Goal: Task Accomplishment & Management: Complete application form

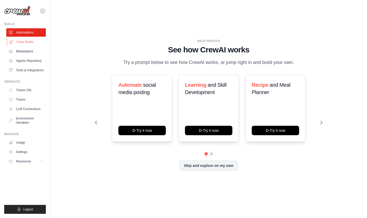
click at [32, 44] on link "Crew Studio" at bounding box center [27, 42] width 40 height 8
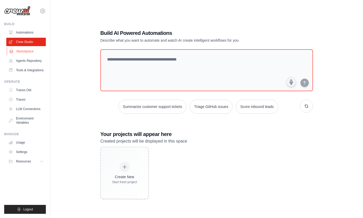
click at [25, 52] on link "Marketplace" at bounding box center [27, 51] width 40 height 8
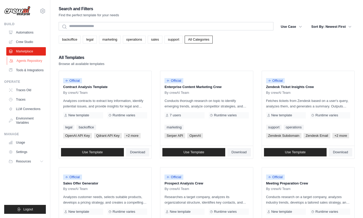
click at [30, 63] on link "Agents Repository" at bounding box center [27, 61] width 40 height 8
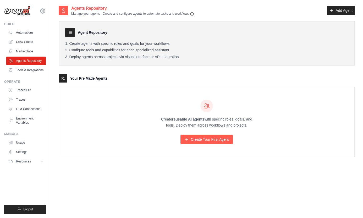
drag, startPoint x: 109, startPoint y: 77, endPoint x: 68, endPoint y: 13, distance: 75.9
click at [63, 17] on div "Agent Repository Create agents with specific roles and goals for your workflows…" at bounding box center [207, 86] width 296 height 141
drag, startPoint x: 220, startPoint y: 10, endPoint x: 163, endPoint y: 9, distance: 56.6
click at [214, 10] on div "Agents Repository Manage your agents - Create and configure agents to automate …" at bounding box center [207, 10] width 296 height 11
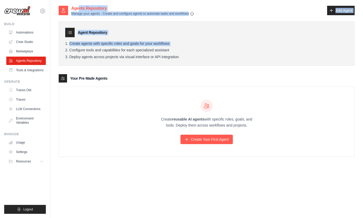
drag, startPoint x: 73, startPoint y: 7, endPoint x: 226, endPoint y: 59, distance: 161.1
click at [226, 49] on div "Agents Repository Manage your agents - Create and configure agents to automate …" at bounding box center [207, 85] width 296 height 160
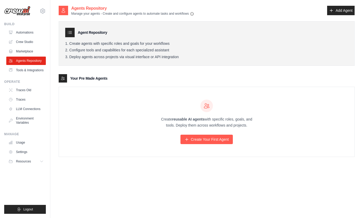
click at [220, 106] on div at bounding box center [206, 105] width 101 height 13
click at [31, 93] on link "Traces Old" at bounding box center [27, 90] width 40 height 8
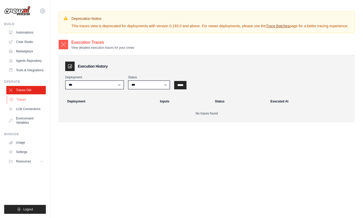
click at [29, 102] on link "Traces" at bounding box center [27, 99] width 40 height 8
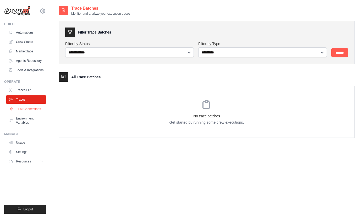
click at [34, 113] on link "LLM Connections" at bounding box center [27, 109] width 40 height 8
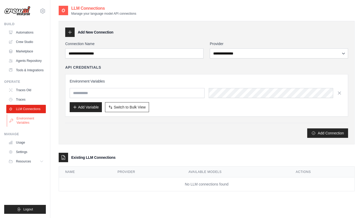
click at [30, 121] on link "Environment Variables" at bounding box center [27, 120] width 40 height 13
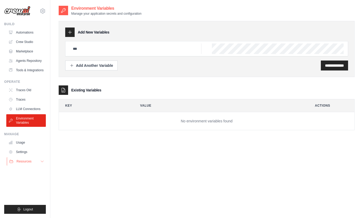
click at [25, 162] on button "Resources" at bounding box center [27, 161] width 40 height 8
click at [28, 193] on span "Video Tutorials" at bounding box center [29, 195] width 21 height 4
click at [32, 28] on link "Automations" at bounding box center [27, 32] width 40 height 8
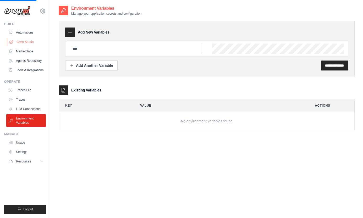
click at [26, 40] on link "Crew Studio" at bounding box center [27, 42] width 40 height 8
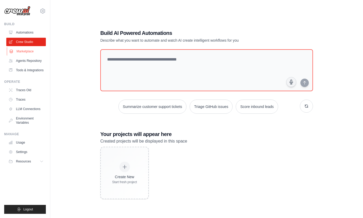
click at [28, 54] on link "Marketplace" at bounding box center [27, 51] width 40 height 8
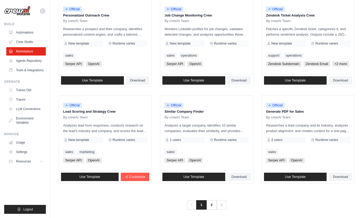
scroll to position [282, 0]
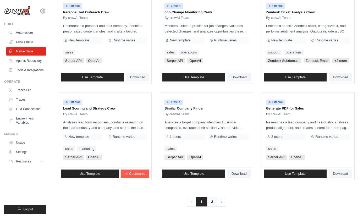
click at [211, 201] on link "2" at bounding box center [212, 201] width 10 height 9
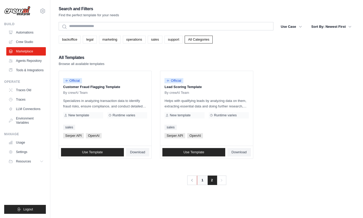
click at [198, 182] on link "1" at bounding box center [202, 179] width 10 height 9
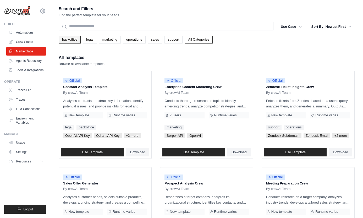
click at [78, 38] on link "backoffice" at bounding box center [70, 40] width 22 height 8
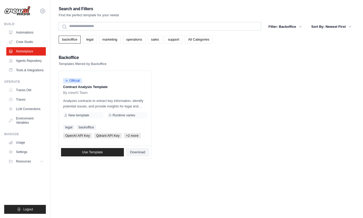
click at [101, 39] on div "backoffice legal marketing operations sales support All Categories" at bounding box center [207, 40] width 296 height 8
click at [95, 40] on link "legal" at bounding box center [90, 40] width 14 height 8
click at [111, 40] on link "marketing" at bounding box center [110, 40] width 22 height 8
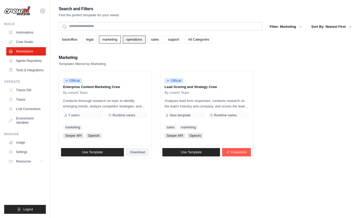
click at [143, 42] on link "operations" at bounding box center [134, 40] width 23 height 8
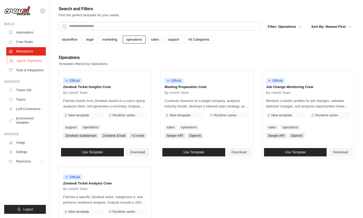
click at [35, 59] on link "Agents Repository" at bounding box center [27, 61] width 40 height 8
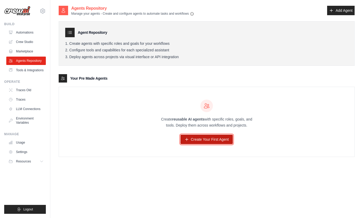
click at [204, 140] on link "Create Your First Agent" at bounding box center [206, 139] width 53 height 9
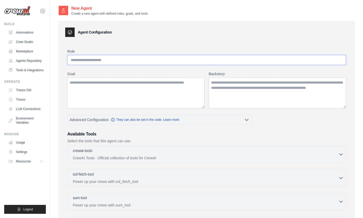
click at [129, 61] on input "Role" at bounding box center [206, 60] width 278 height 10
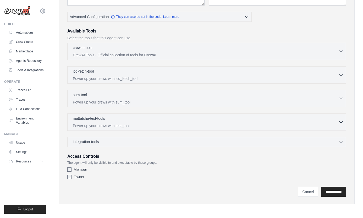
type input "**********"
click at [97, 142] on span "integration-tools" at bounding box center [86, 141] width 26 height 5
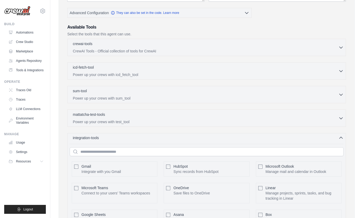
scroll to position [133, 0]
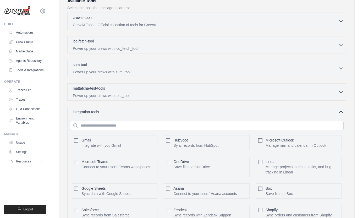
click at [112, 146] on p "Integrate with you Gmail" at bounding box center [101, 145] width 40 height 5
click at [116, 98] on div "mattatcha-test-tools 0 selected Power up your crews with test_tool" at bounding box center [206, 91] width 278 height 17
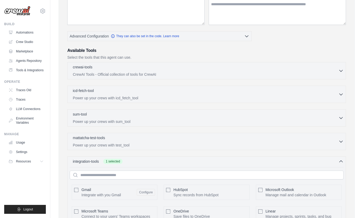
scroll to position [82, 0]
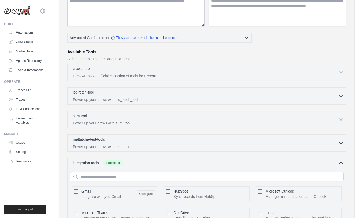
click at [139, 136] on div "mattatcha-test-tools 0 selected Power up your crews with test_tool" at bounding box center [206, 142] width 278 height 17
click at [139, 138] on div "mattatcha-test-tools 0 selected" at bounding box center [205, 139] width 265 height 6
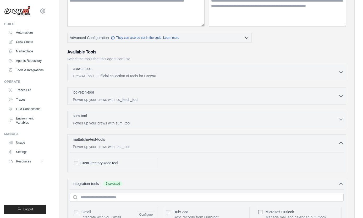
click at [129, 112] on div "sum-tool 0 selected Power up your crews with sum_tool SumTool" at bounding box center [206, 119] width 278 height 17
click at [129, 117] on div "sum-tool 0 selected" at bounding box center [205, 116] width 265 height 6
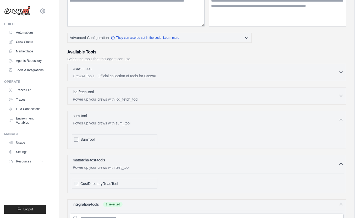
click at [130, 99] on p "Power up your crews with icd_fetch_tool" at bounding box center [205, 99] width 265 height 5
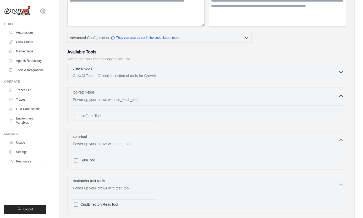
click at [137, 72] on div "crewai-tools 0 selected CrewAI Tools - Official collection of tools for CrewAI" at bounding box center [205, 72] width 265 height 13
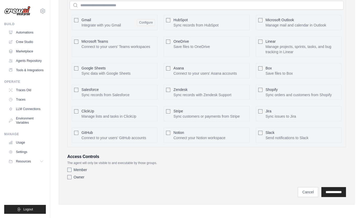
scroll to position [1206, 0]
click at [85, 169] on label "Member" at bounding box center [80, 169] width 13 height 5
drag, startPoint x: 80, startPoint y: 176, endPoint x: 92, endPoint y: 176, distance: 12.3
click at [80, 176] on label "Owner" at bounding box center [79, 176] width 11 height 5
click at [345, 194] on input "**********" at bounding box center [333, 192] width 25 height 10
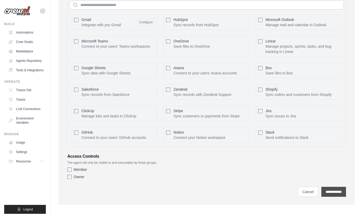
scroll to position [0, 0]
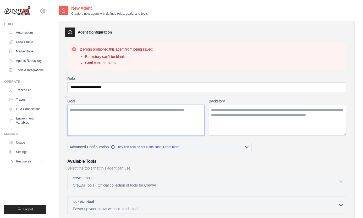
click at [124, 118] on textarea "Goal" at bounding box center [135, 120] width 137 height 31
click at [267, 119] on textarea "Backstory" at bounding box center [277, 120] width 137 height 31
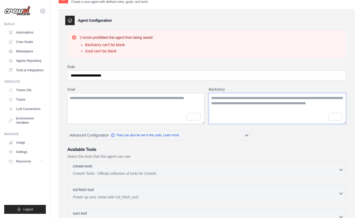
scroll to position [87, 0]
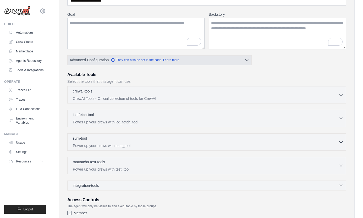
click at [233, 58] on button "Advanced Configuration They can also be set in the code. Learn more" at bounding box center [160, 59] width 184 height 9
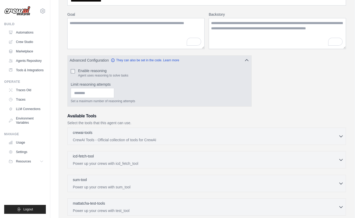
click at [100, 69] on label "Enable reasoning" at bounding box center [103, 70] width 50 height 5
click at [114, 90] on input "*" at bounding box center [92, 93] width 43 height 10
type input "*"
click at [114, 90] on input "*" at bounding box center [92, 93] width 43 height 10
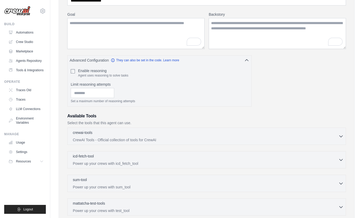
click at [284, 81] on div "**********" at bounding box center [206, 127] width 278 height 277
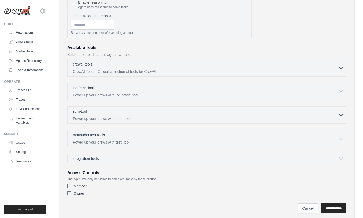
scroll to position [171, 0]
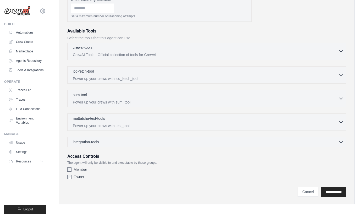
click at [255, 55] on p "CrewAI Tools - Official collection of tools for CrewAI" at bounding box center [205, 54] width 265 height 5
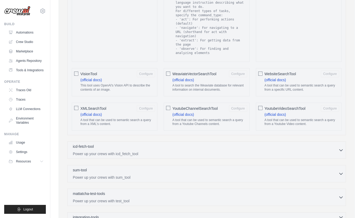
scroll to position [982, 0]
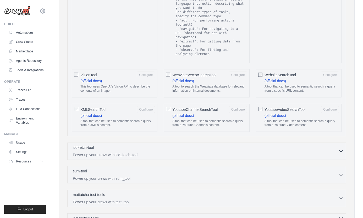
click at [73, 76] on div "VisionTool Configure (official docs) This tool uses OpenAI's Vision API to desc…" at bounding box center [115, 83] width 86 height 28
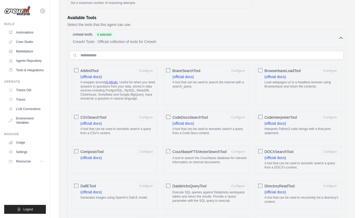
scroll to position [185, 0]
click at [336, 36] on div "crewai-tools 4 selected" at bounding box center [205, 35] width 265 height 6
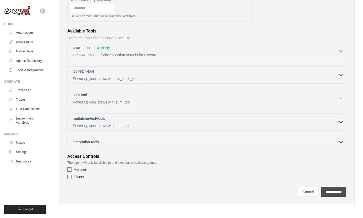
click at [338, 187] on input "**********" at bounding box center [333, 192] width 25 height 10
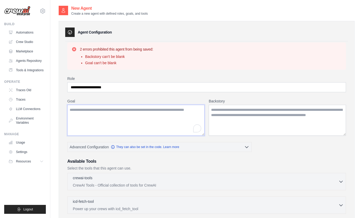
click at [147, 121] on textarea "Goal" at bounding box center [135, 120] width 137 height 31
type textarea "**********"
click at [269, 117] on textarea "Backstory" at bounding box center [277, 120] width 137 height 31
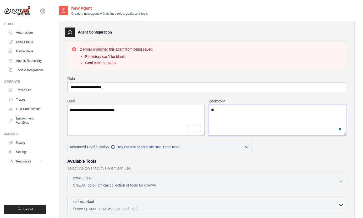
type textarea "*"
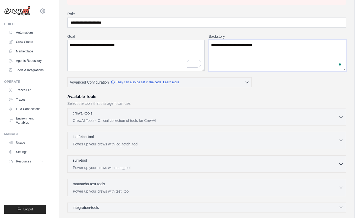
scroll to position [130, 0]
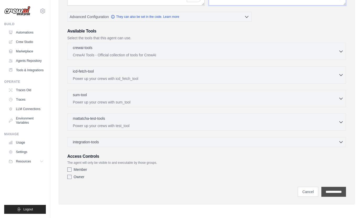
type textarea "**********"
click at [336, 190] on input "**********" at bounding box center [333, 192] width 25 height 10
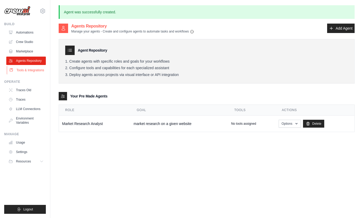
click at [30, 73] on link "Tools & Integrations" at bounding box center [27, 70] width 40 height 8
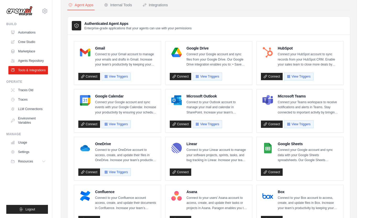
scroll to position [16, 0]
